Goal: Transaction & Acquisition: Purchase product/service

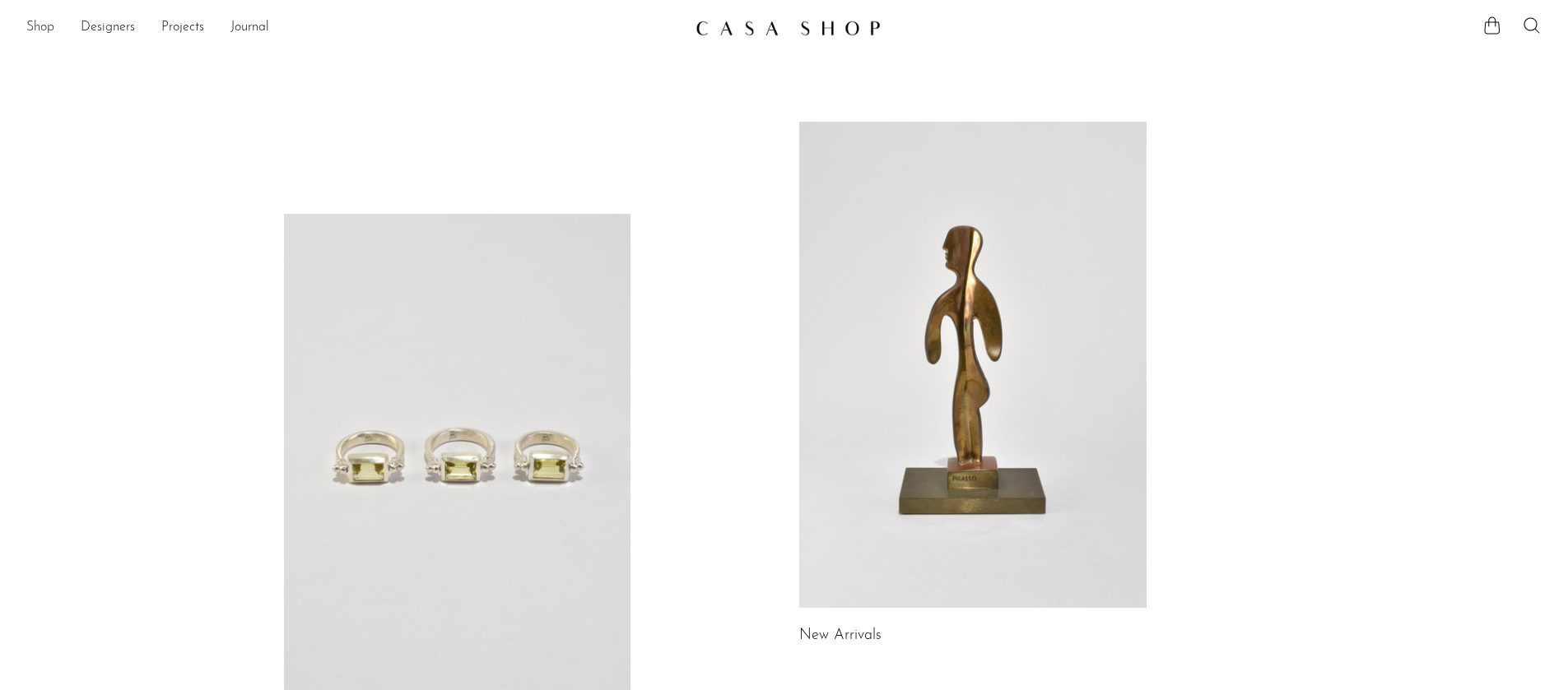
click at [31, 25] on link "Shop" at bounding box center [40, 28] width 28 height 21
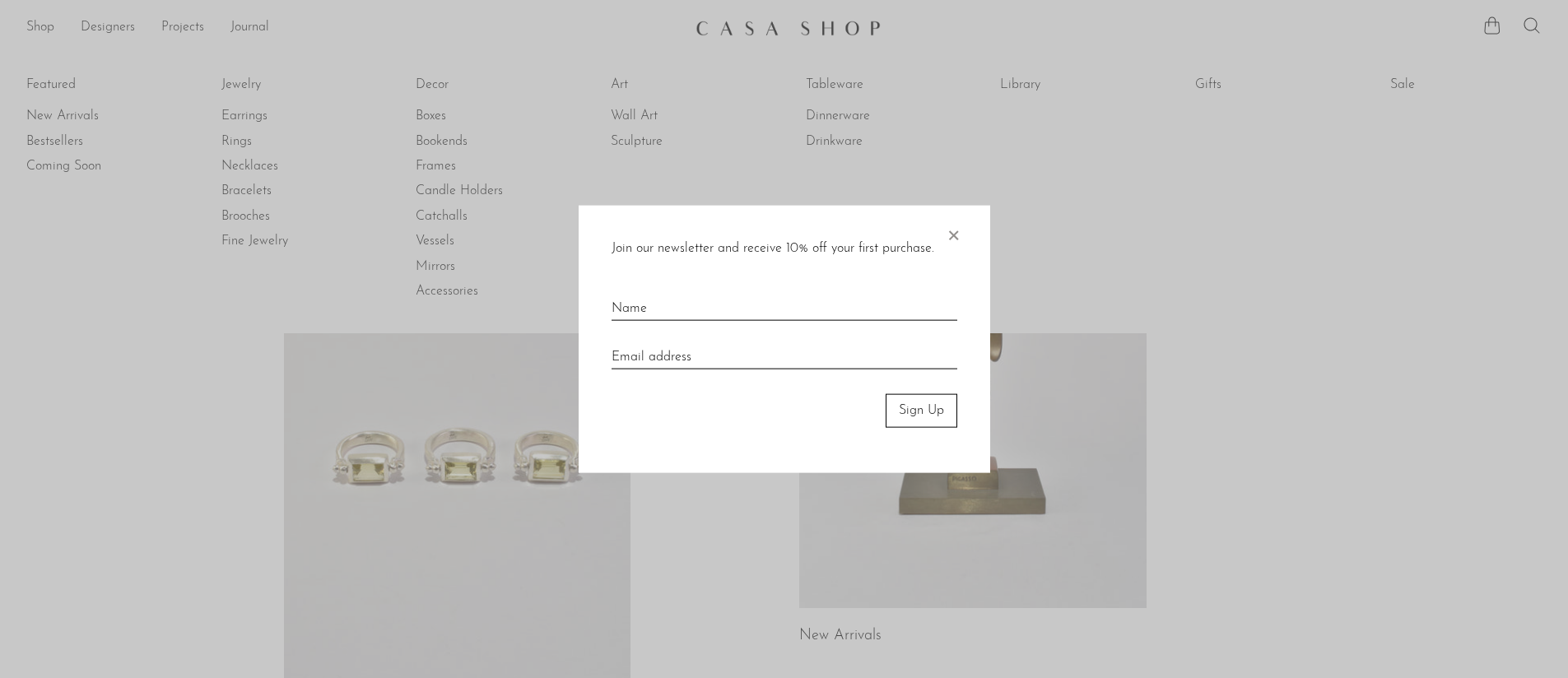
click at [951, 230] on span "×" at bounding box center [954, 232] width 17 height 53
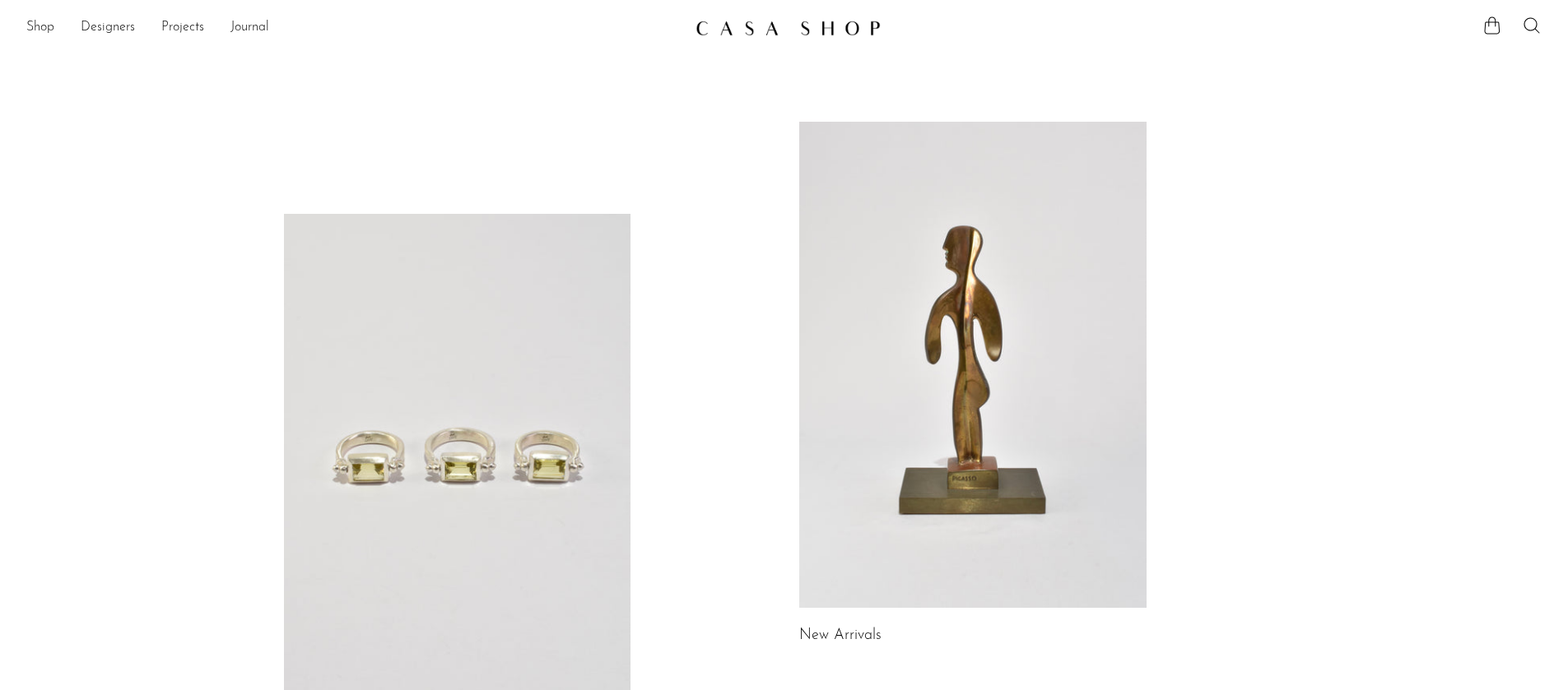
click at [940, 450] on link at bounding box center [972, 365] width 347 height 486
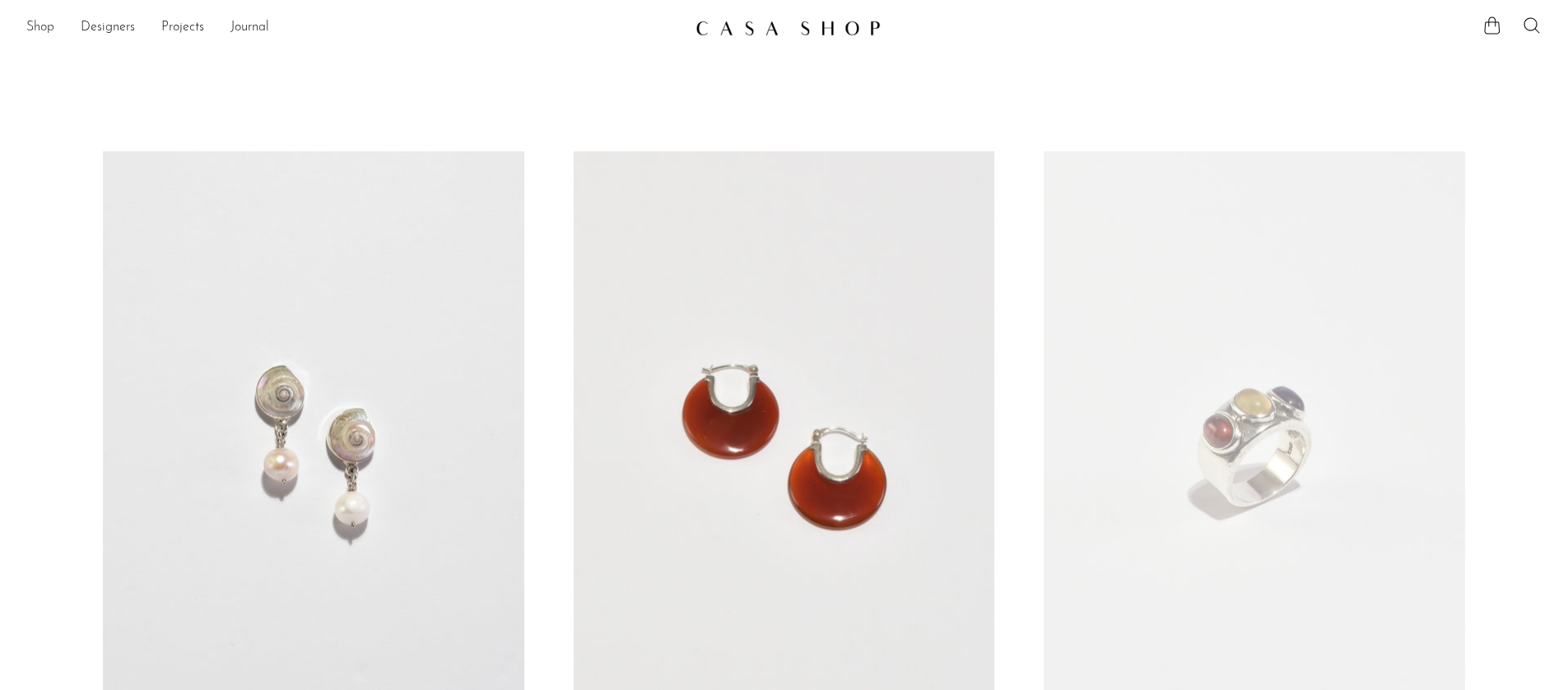
click at [38, 34] on link "Shop" at bounding box center [40, 28] width 28 height 21
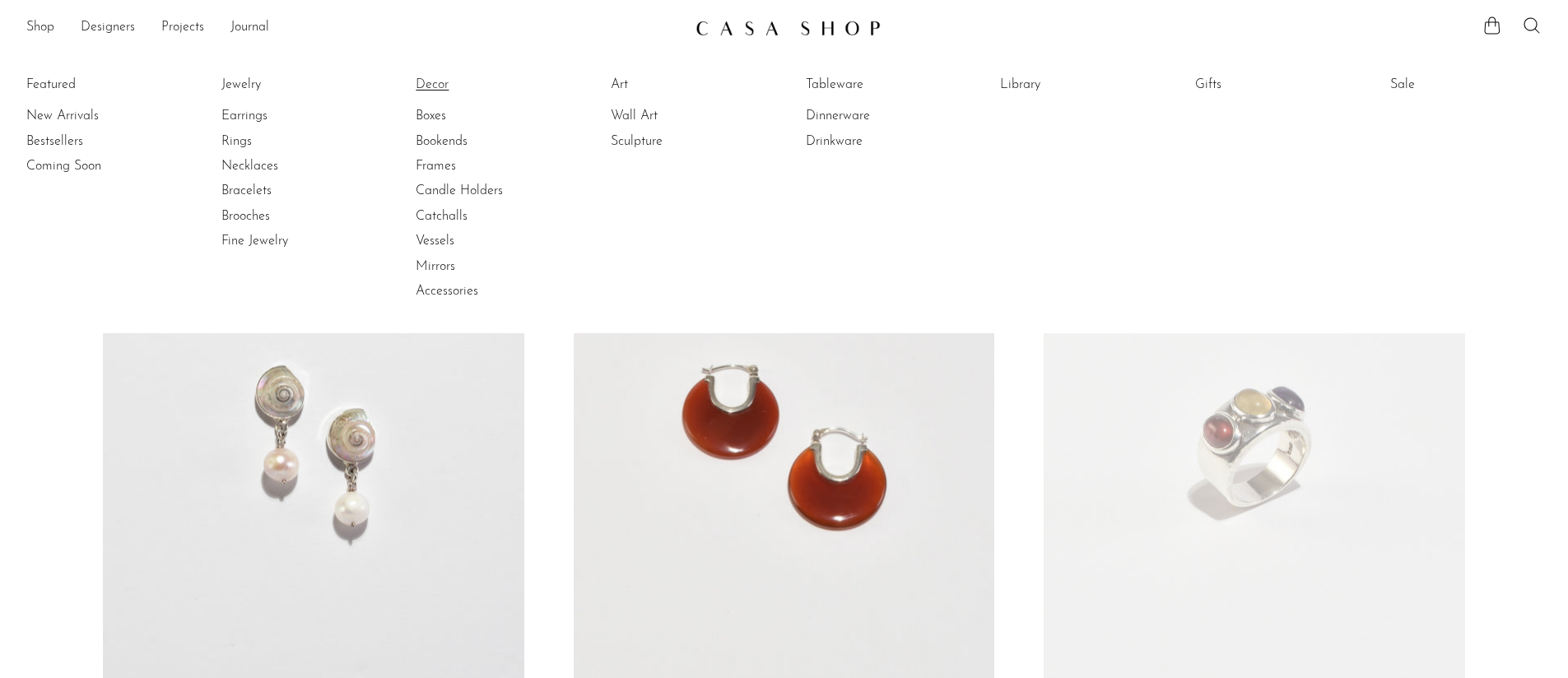
click at [438, 82] on link "Decor" at bounding box center [477, 84] width 124 height 18
